Goal: Information Seeking & Learning: Learn about a topic

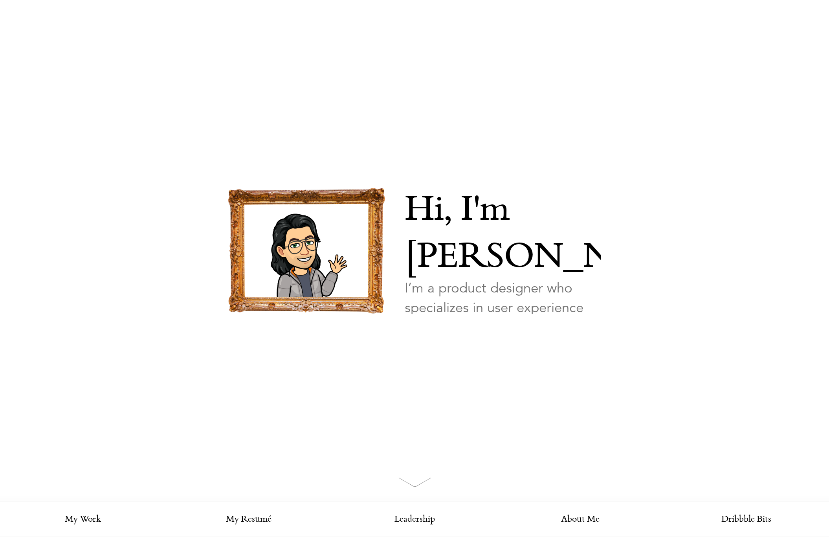
click at [452, 337] on link "Looking for my work?" at bounding box center [443, 351] width 76 height 28
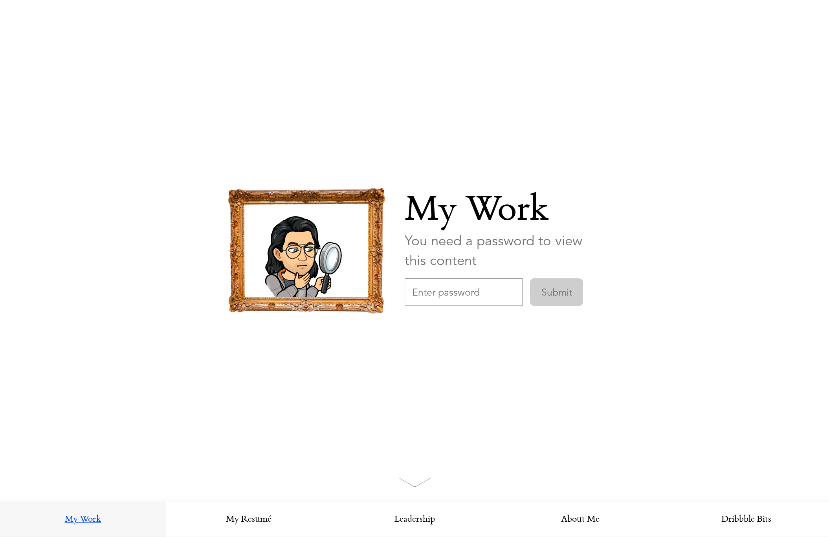
click at [450, 294] on input "text" at bounding box center [464, 292] width 118 height 28
paste input "ProductboardDesign"
type input "ProductboardDesign"
click at [554, 288] on input "Submit" at bounding box center [556, 292] width 53 height 28
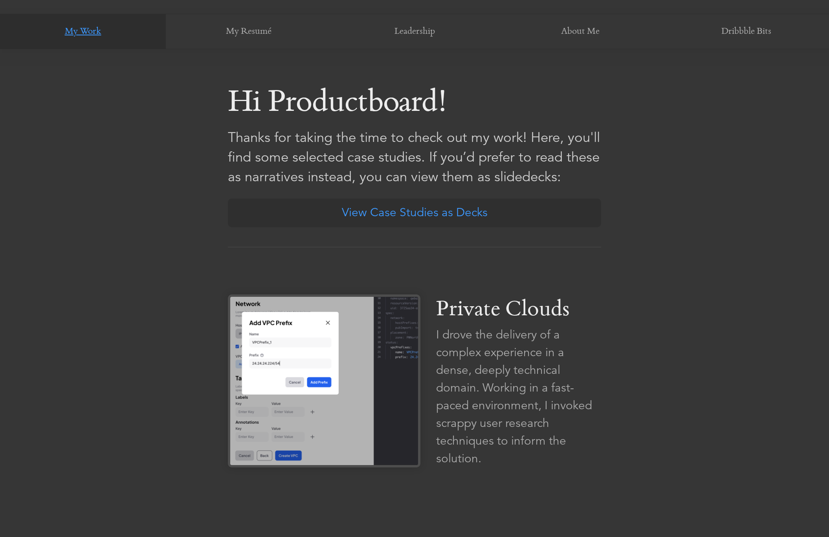
scroll to position [502, 0]
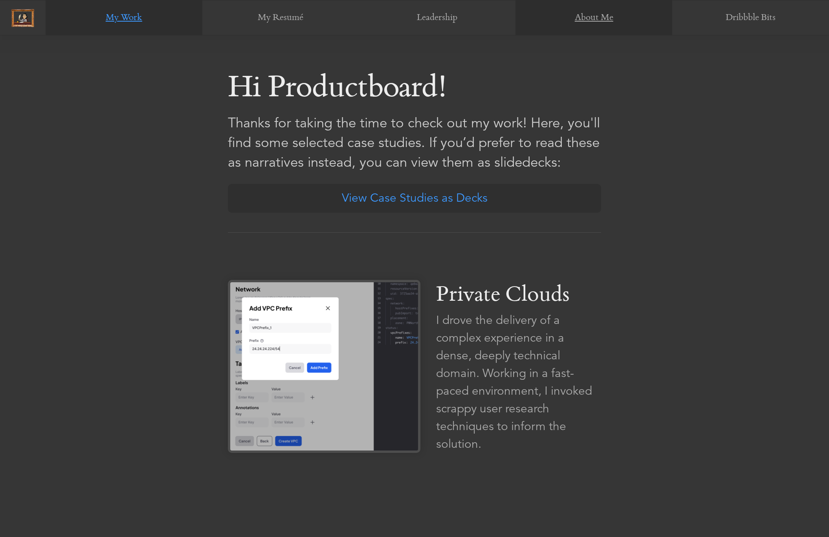
click at [595, 17] on link "About Me" at bounding box center [593, 17] width 157 height 35
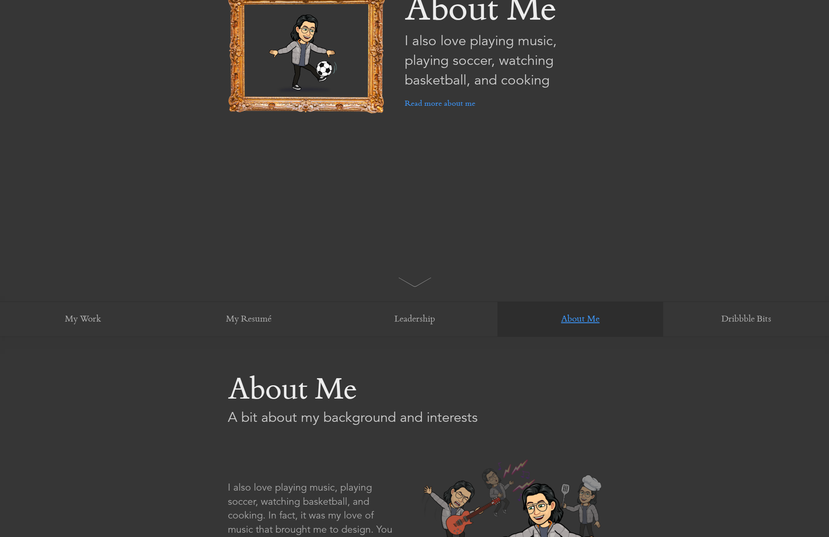
scroll to position [0, 0]
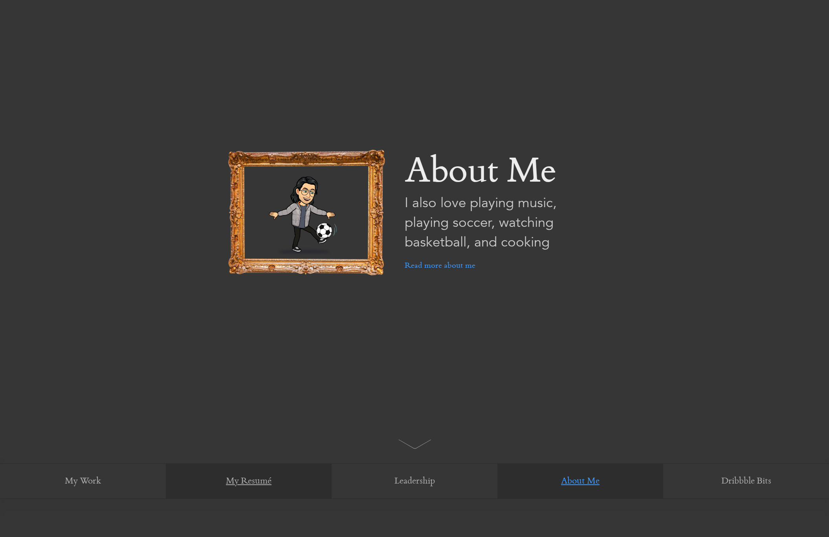
click at [281, 481] on link "My Resumé" at bounding box center [249, 481] width 166 height 35
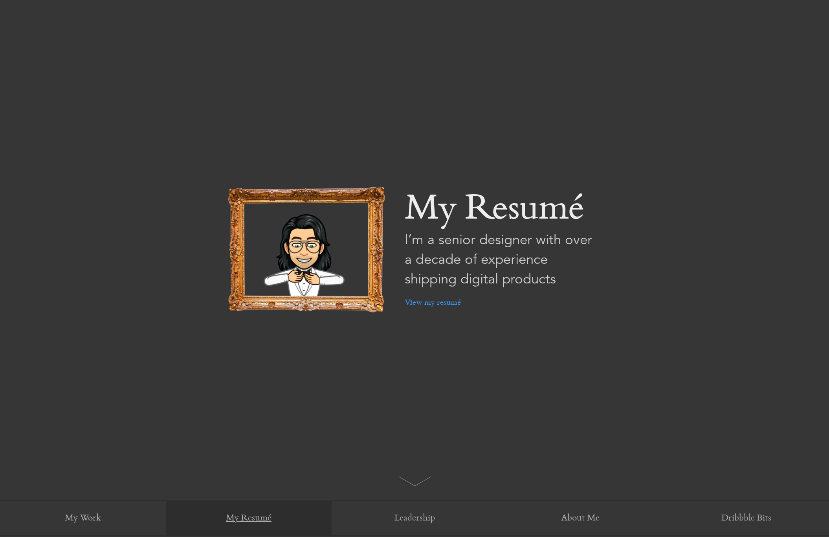
scroll to position [0, 0]
click at [437, 304] on link "View my resumé" at bounding box center [433, 304] width 56 height 28
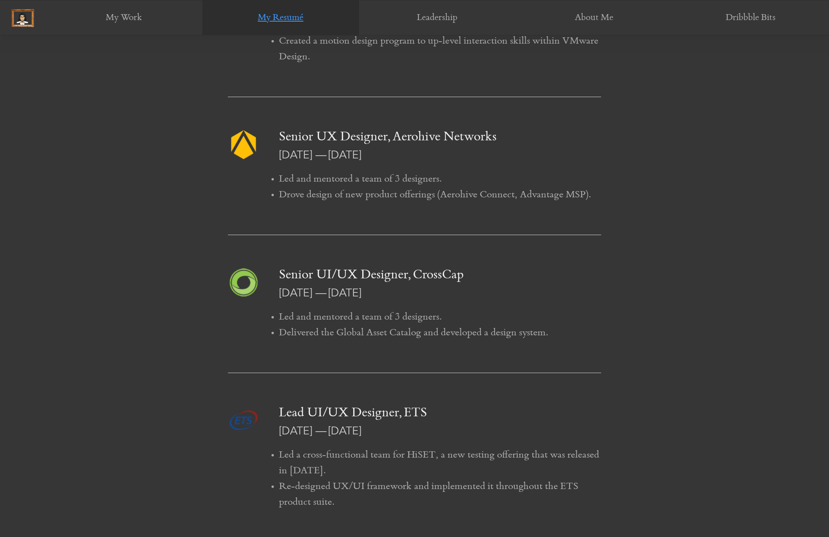
scroll to position [1227, 0]
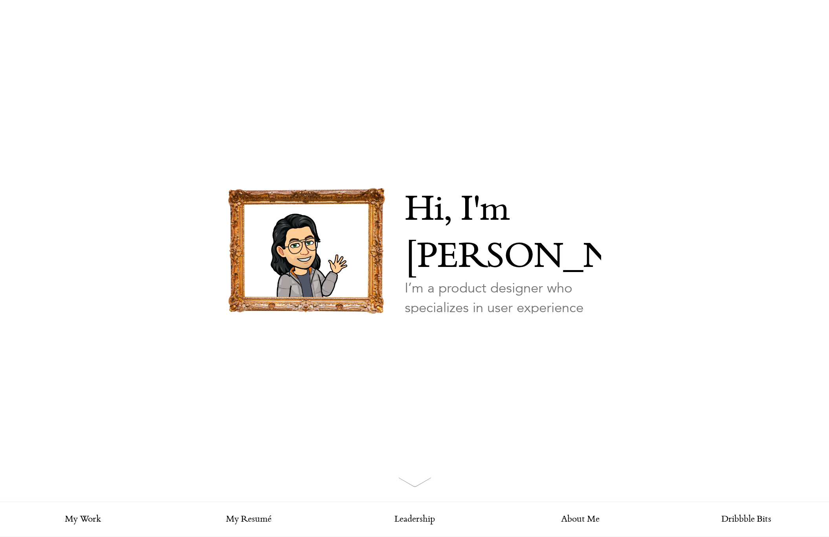
scroll to position [1227, 0]
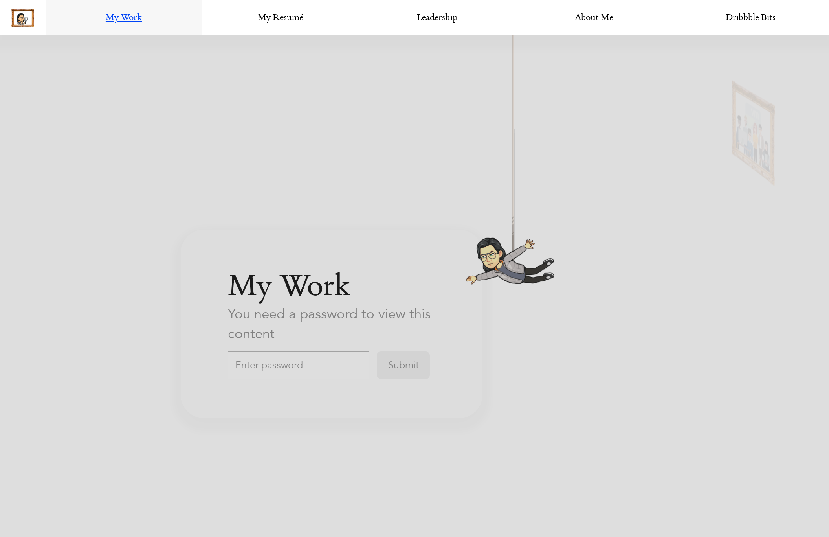
click at [299, 367] on input "text" at bounding box center [298, 365] width 141 height 28
paste input "ProductboardDesign"
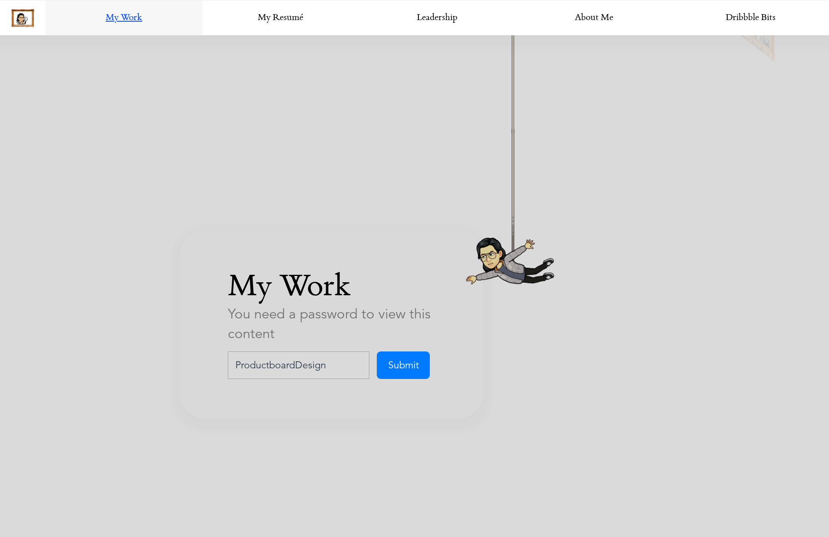
type input "ProductboardDesign"
click at [400, 358] on input "Submit" at bounding box center [403, 365] width 53 height 28
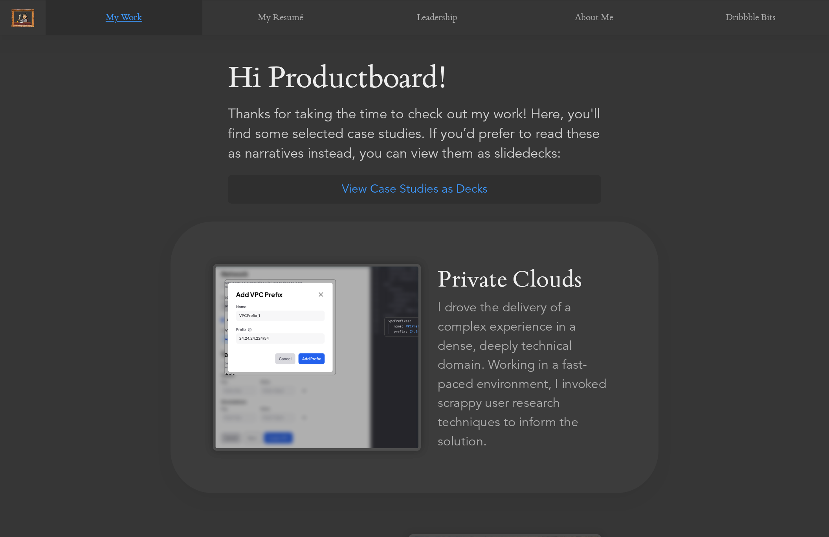
scroll to position [502, 0]
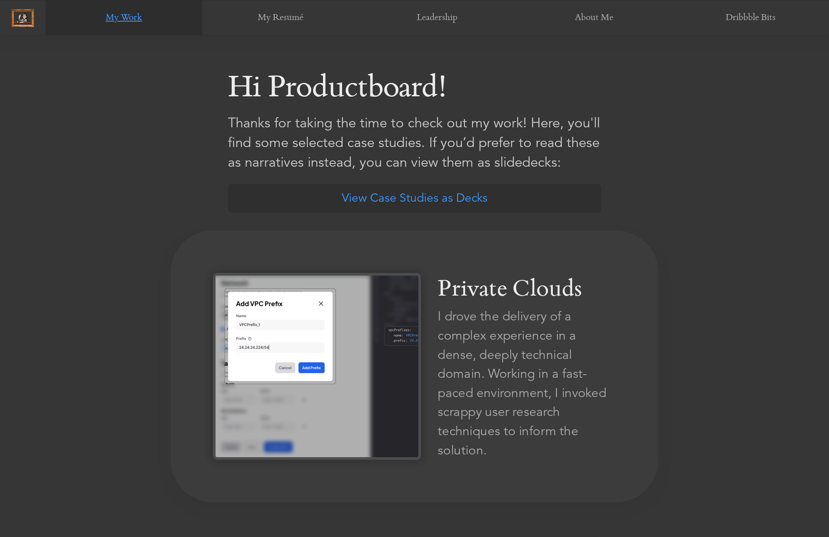
click at [383, 339] on img at bounding box center [317, 366] width 208 height 187
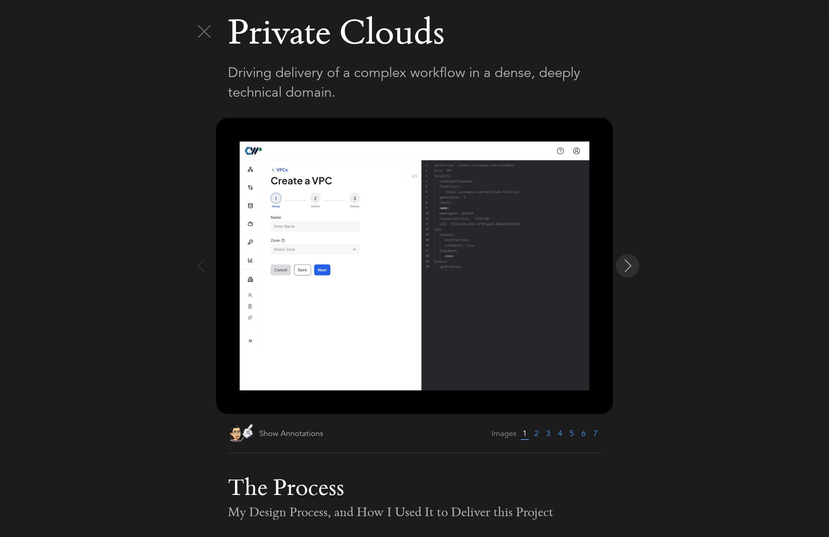
click at [629, 270] on img at bounding box center [628, 265] width 13 height 13
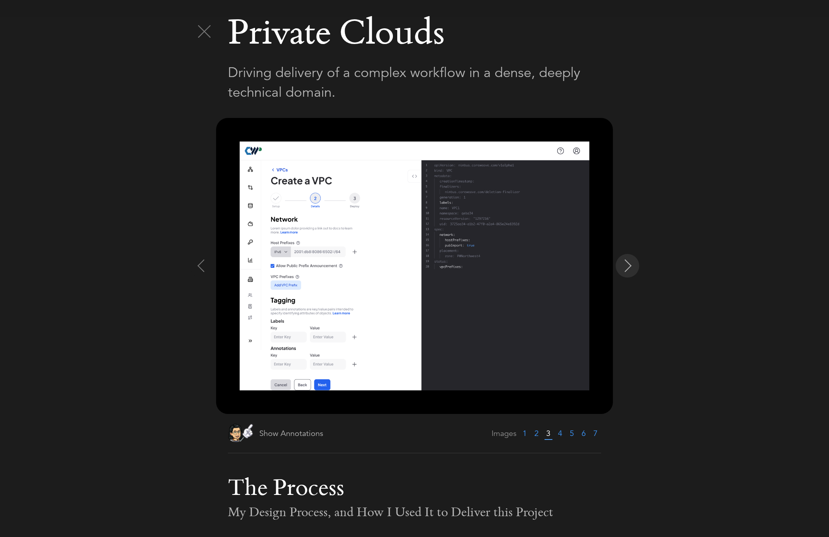
click at [629, 270] on img at bounding box center [628, 265] width 13 height 13
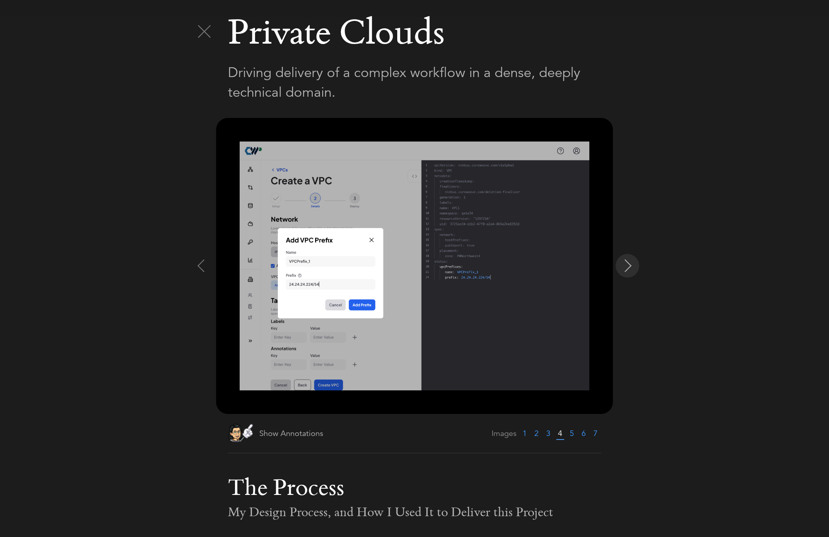
click at [629, 270] on img at bounding box center [628, 265] width 13 height 13
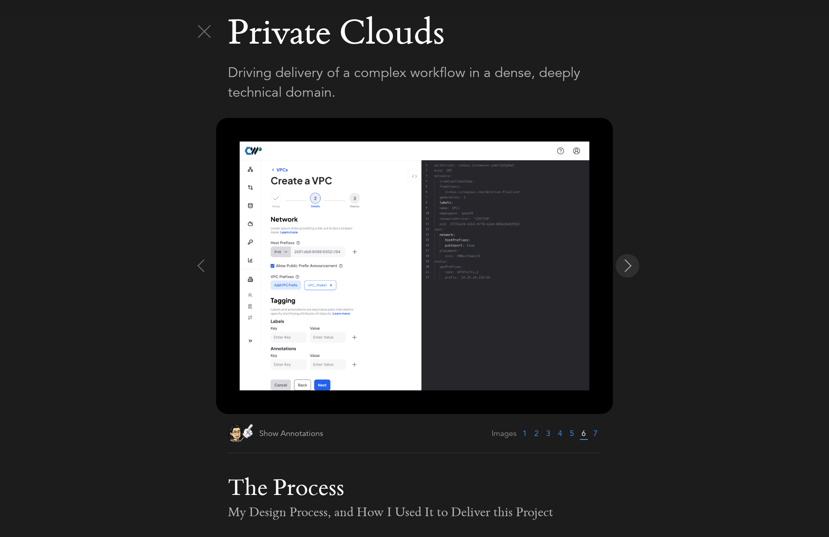
click at [628, 270] on img at bounding box center [628, 265] width 13 height 13
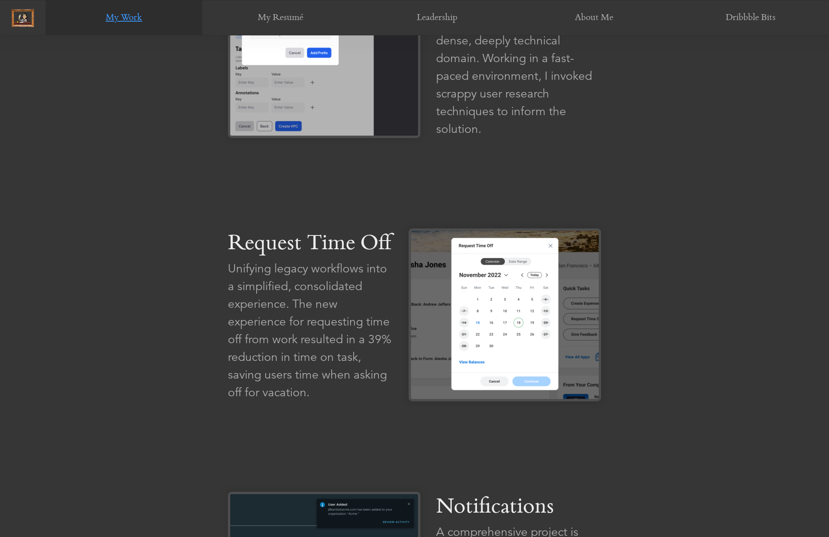
scroll to position [884, 0]
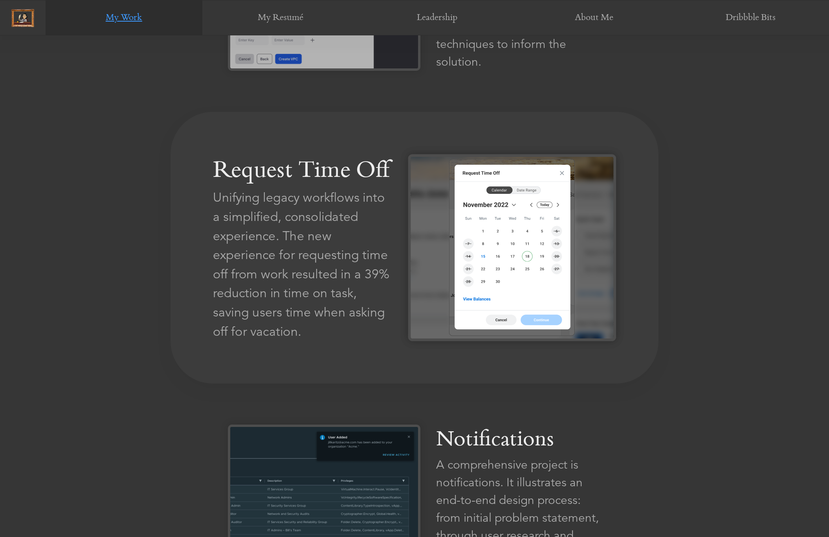
click at [396, 255] on link "Request Time Off Unifying legacy workflows into a simplified, consolidated expe…" at bounding box center [415, 247] width 488 height 271
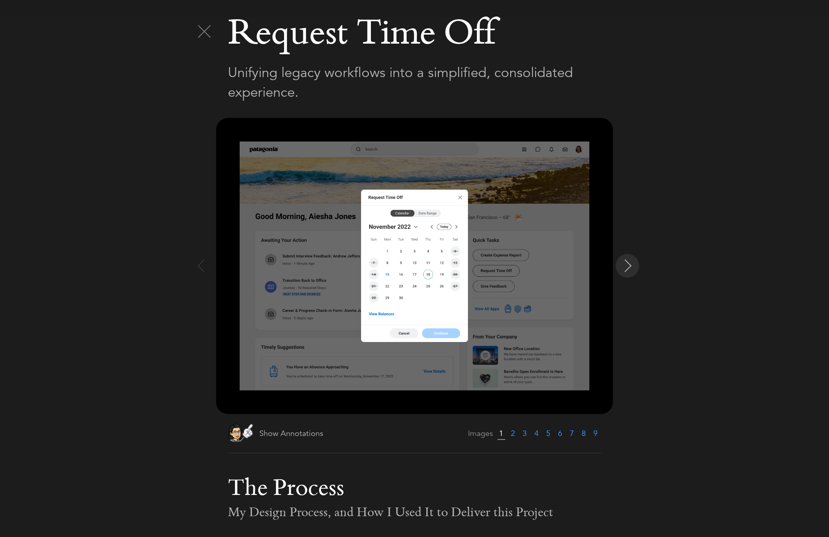
click at [632, 269] on img at bounding box center [628, 265] width 13 height 13
